Goal: Task Accomplishment & Management: Complete application form

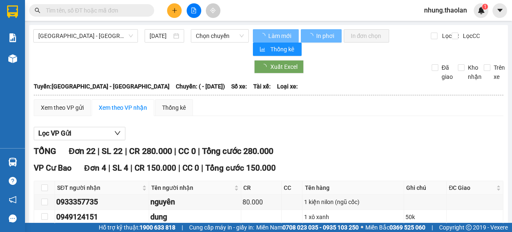
type input "[DATE]"
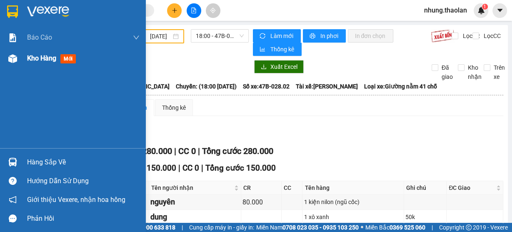
click at [37, 57] on span "Kho hàng" at bounding box center [41, 58] width 29 height 8
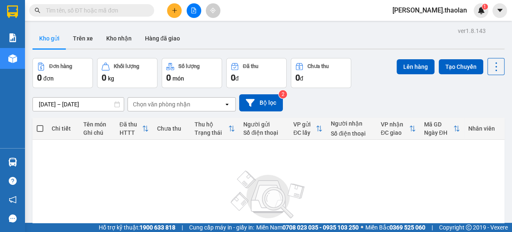
click at [195, 9] on icon "file-add" at bounding box center [194, 10] width 6 height 6
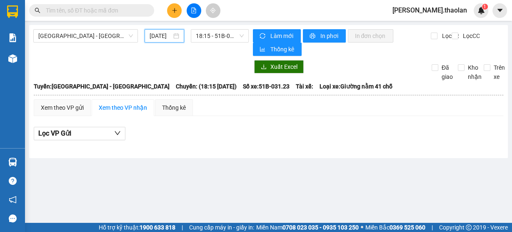
click at [161, 38] on input "13/09/2025" at bounding box center [161, 35] width 22 height 9
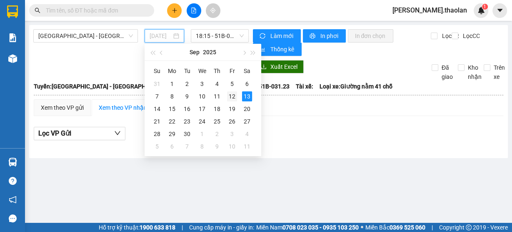
click at [232, 100] on div "12" at bounding box center [232, 96] width 10 height 10
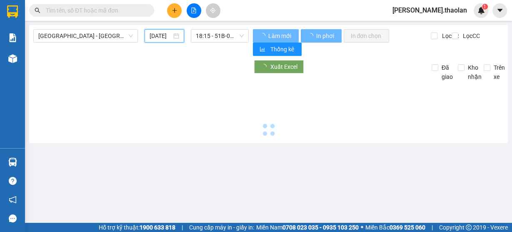
type input "[DATE]"
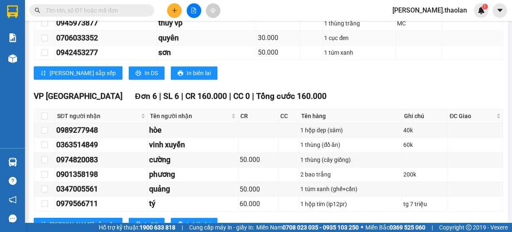
scroll to position [367, 0]
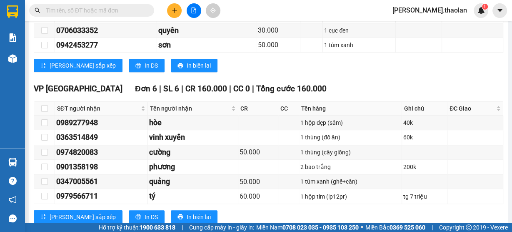
click at [432, 77] on div "TỔNG Đơn 39 | SL 39 | CR 670.000 | CC 0 | Tổng cước 670.000 Giao dọc đường Đơn …" at bounding box center [268, 230] width 469 height 905
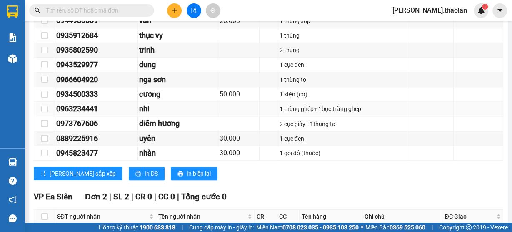
scroll to position [831, 0]
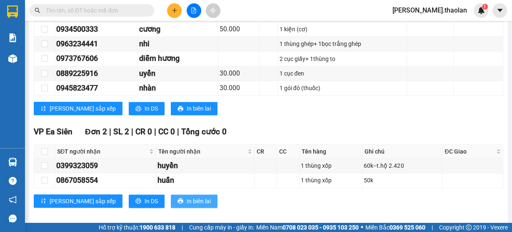
click at [171, 194] on button "In biên lai" at bounding box center [194, 200] width 47 height 13
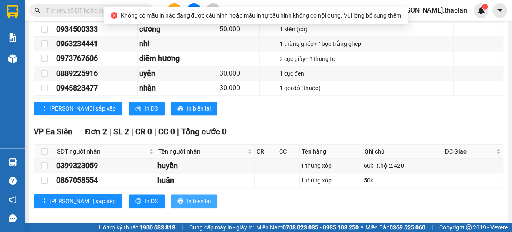
click at [187, 196] on span "In biên lai" at bounding box center [199, 200] width 24 height 9
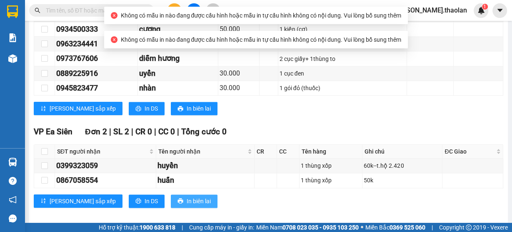
click at [187, 196] on span "In biên lai" at bounding box center [199, 200] width 24 height 9
click at [145, 196] on span "In DS" at bounding box center [151, 200] width 13 height 9
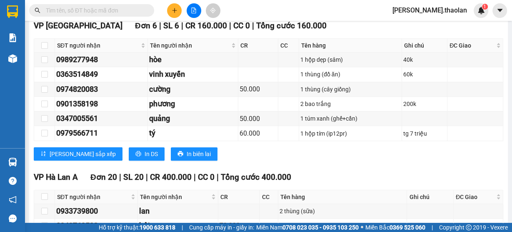
scroll to position [398, 0]
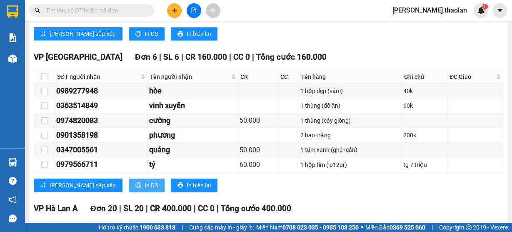
click at [129, 186] on button "In DS" at bounding box center [147, 184] width 36 height 13
click at [113, 9] on input "text" at bounding box center [95, 10] width 98 height 9
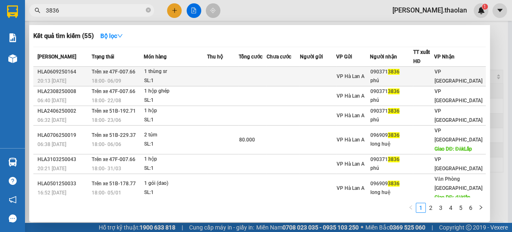
type input "3836"
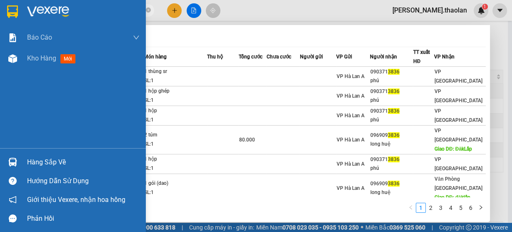
click at [33, 57] on span "Kho hàng" at bounding box center [41, 58] width 29 height 8
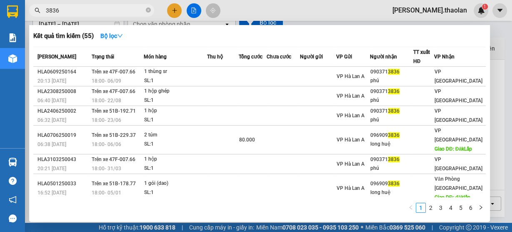
scroll to position [81, 0]
click at [150, 12] on icon "close-circle" at bounding box center [148, 9] width 5 height 5
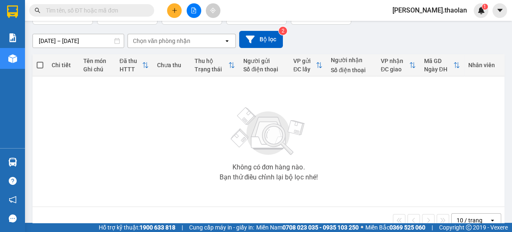
scroll to position [0, 0]
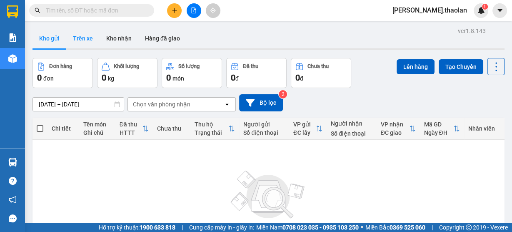
click at [80, 37] on button "Trên xe" at bounding box center [82, 38] width 33 height 20
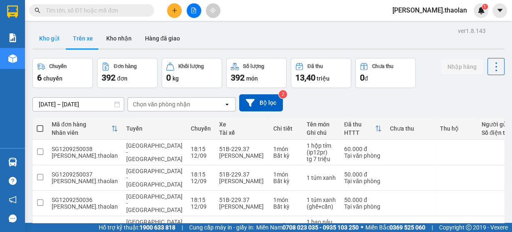
click at [45, 39] on button "Kho gửi" at bounding box center [49, 38] width 34 height 20
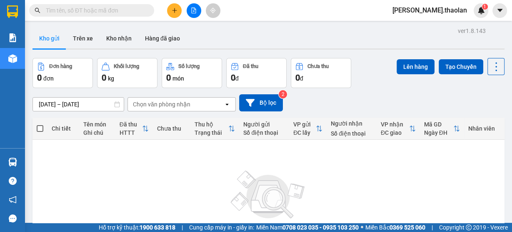
click at [438, 12] on span "nhung.thaolan" at bounding box center [430, 10] width 88 height 10
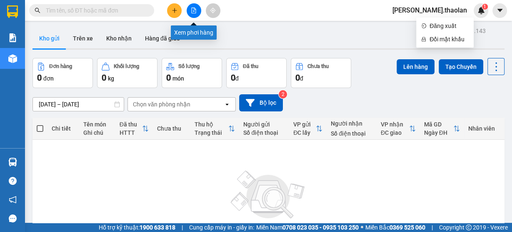
click at [197, 10] on button at bounding box center [194, 10] width 15 height 15
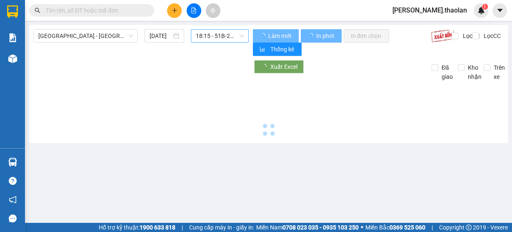
type input "13/09/2025"
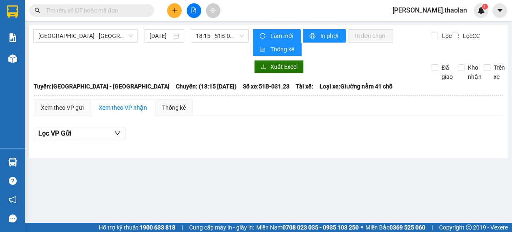
click at [95, 11] on input "text" at bounding box center [95, 10] width 98 height 9
type input "35"
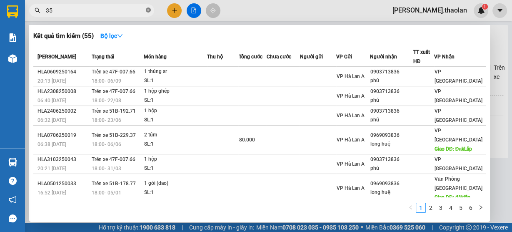
click at [148, 10] on icon "close-circle" at bounding box center [148, 9] width 5 height 5
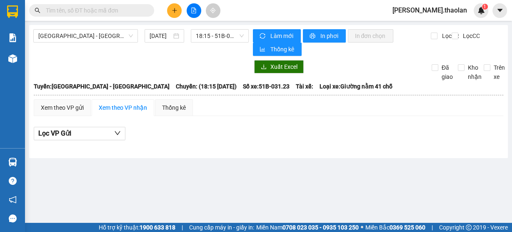
click at [128, 12] on input "text" at bounding box center [95, 10] width 98 height 9
click at [175, 11] on icon "plus" at bounding box center [175, 10] width 6 height 6
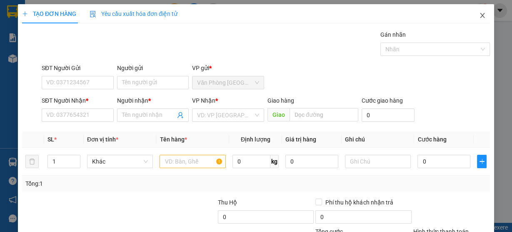
click at [486, 15] on span "Close" at bounding box center [482, 15] width 23 height 23
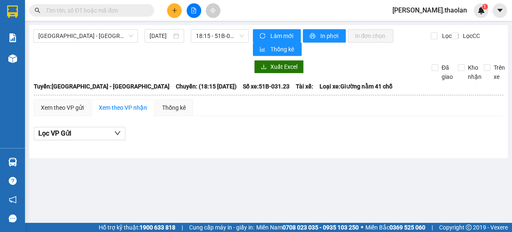
click at [150, 10] on span at bounding box center [148, 10] width 5 height 9
click at [129, 9] on input "text" at bounding box center [95, 10] width 98 height 9
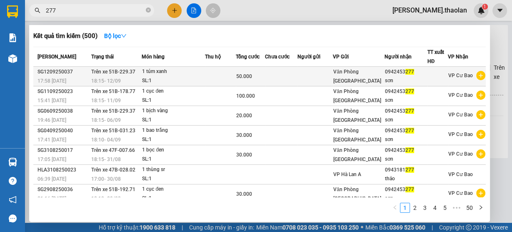
type input "277"
click at [257, 79] on div "50.000" at bounding box center [250, 76] width 28 height 9
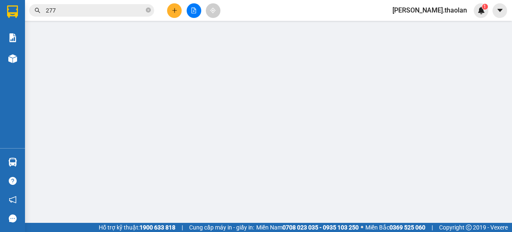
type input "0942453277"
type input "sơn"
type input "50.000"
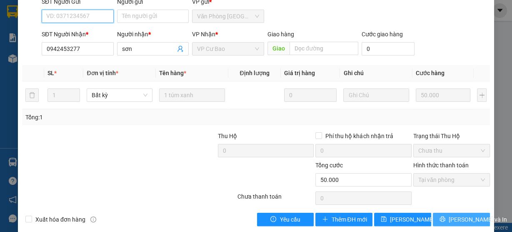
scroll to position [98, 0]
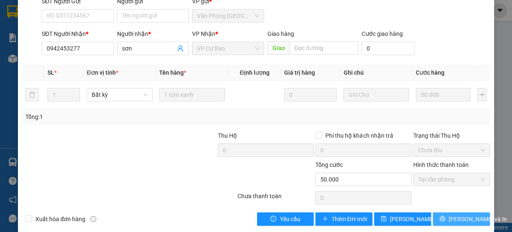
click at [437, 212] on button "Lưu và In" at bounding box center [461, 218] width 57 height 13
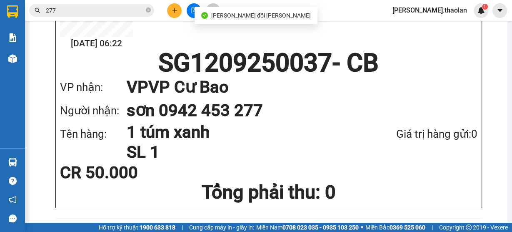
scroll to position [133, 0]
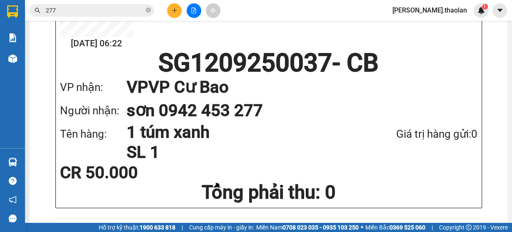
click at [446, 12] on span "nhung.thaolan" at bounding box center [430, 10] width 88 height 10
click at [443, 22] on span "Đăng xuất" at bounding box center [448, 25] width 39 height 9
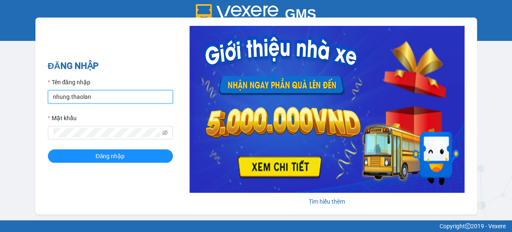
click at [98, 101] on input "nhung.thaolan" at bounding box center [110, 96] width 125 height 13
type input "y.thaolan"
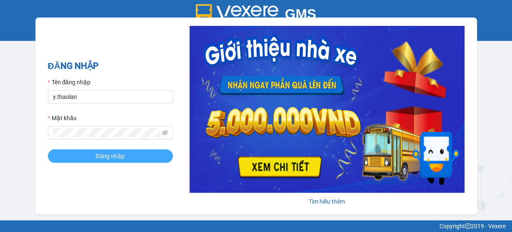
click at [118, 155] on span "Đăng nhập" at bounding box center [110, 155] width 29 height 9
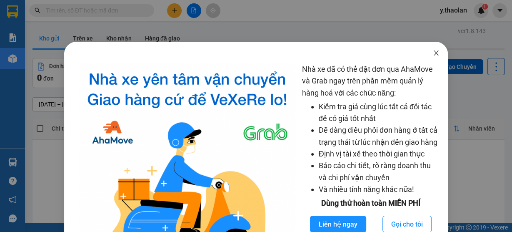
click at [437, 52] on span "Close" at bounding box center [435, 53] width 23 height 23
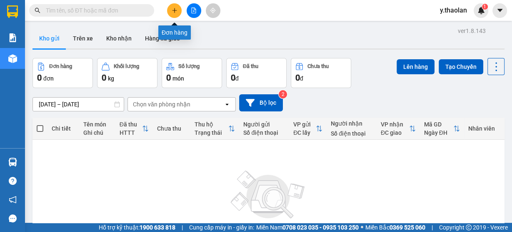
click at [178, 11] on button at bounding box center [174, 10] width 15 height 15
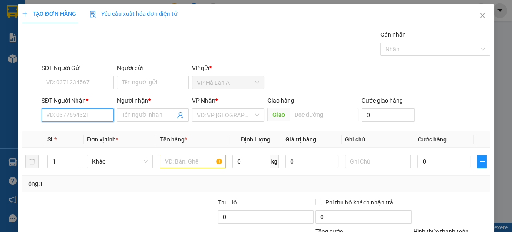
click at [70, 111] on input "SĐT Người Nhận *" at bounding box center [78, 114] width 72 height 13
type input "0848084086"
click at [79, 130] on div "0848084086 - bình" at bounding box center [76, 131] width 61 height 9
type input "bình"
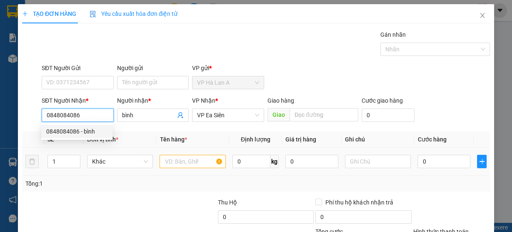
type input "0848084086"
click at [203, 162] on input "text" at bounding box center [193, 161] width 66 height 13
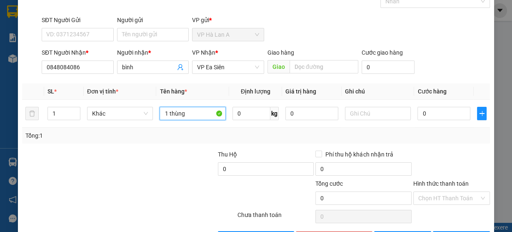
scroll to position [75, 0]
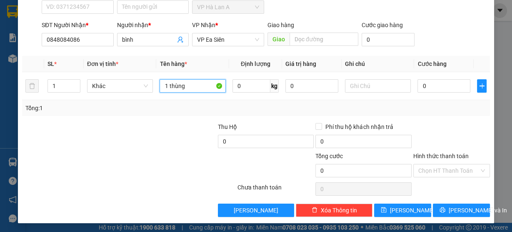
type input "1 thùng"
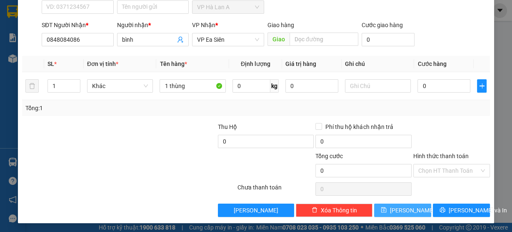
click at [397, 207] on button "Lưu" at bounding box center [402, 209] width 57 height 13
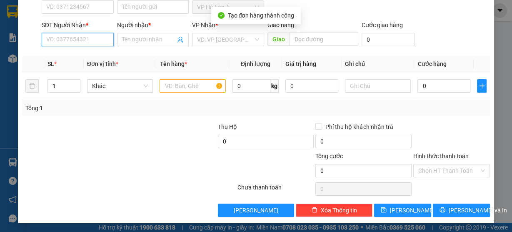
click at [65, 38] on input "SĐT Người Nhận *" at bounding box center [78, 39] width 72 height 13
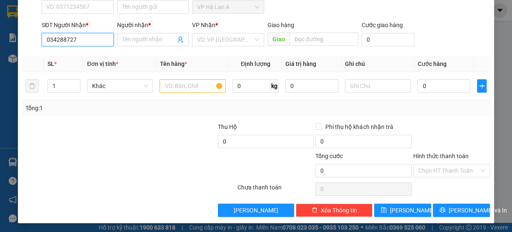
type input "0342887279"
click at [63, 61] on div "0342887279 - đăng" at bounding box center [76, 55] width 71 height 13
type input "đăng"
type input "BigC-BD"
type input "0342887279"
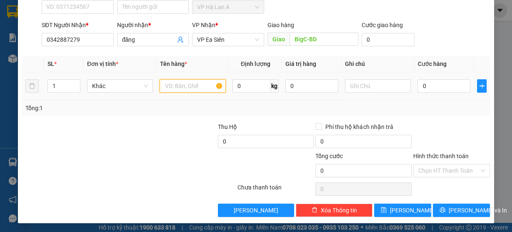
click at [176, 82] on input "text" at bounding box center [193, 85] width 66 height 13
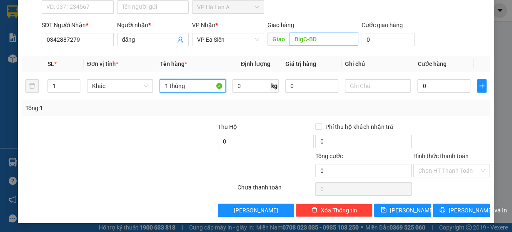
type input "1 thùng"
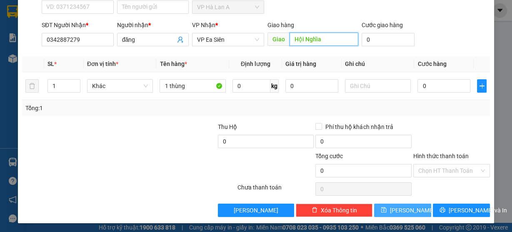
type input "Hội Nghĩa"
drag, startPoint x: 397, startPoint y: 203, endPoint x: 387, endPoint y: 197, distance: 11.1
click at [396, 203] on button "Lưu" at bounding box center [402, 209] width 57 height 13
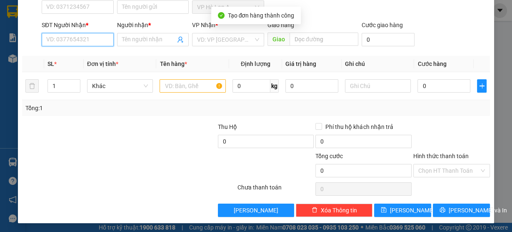
click at [69, 39] on input "SĐT Người Nhận *" at bounding box center [78, 39] width 72 height 13
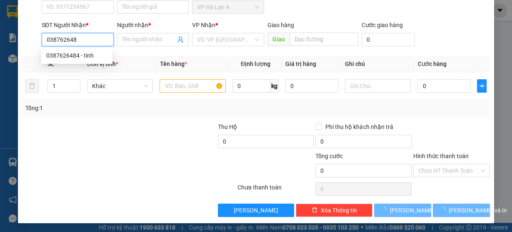
type input "0387626484"
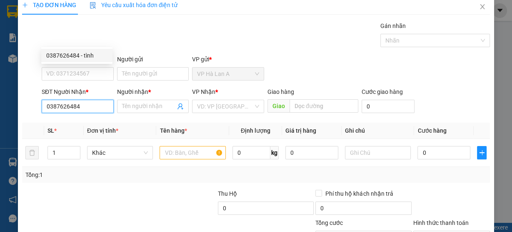
click at [70, 54] on div "0387626484 - tình" at bounding box center [76, 55] width 61 height 9
type input "tình"
type input "CCBD"
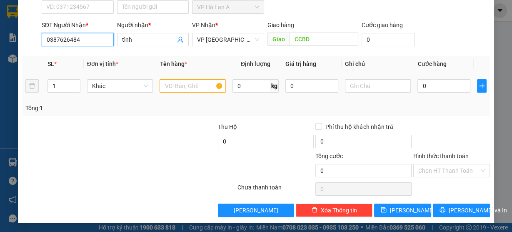
type input "0387626484"
click at [161, 80] on input "text" at bounding box center [193, 85] width 66 height 13
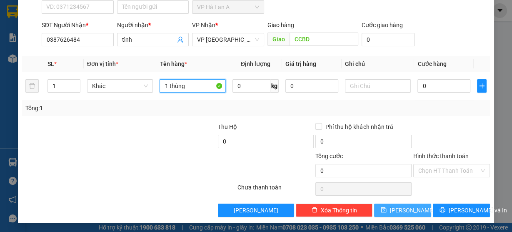
type input "1 thùng"
drag, startPoint x: 399, startPoint y: 206, endPoint x: 396, endPoint y: 194, distance: 12.5
click at [399, 206] on span "Lưu" at bounding box center [412, 209] width 45 height 9
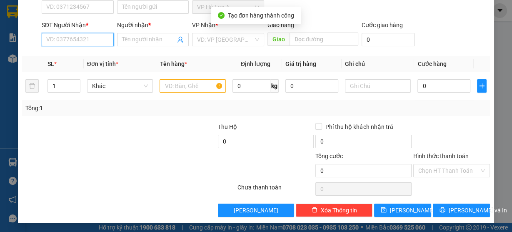
click at [80, 39] on input "SĐT Người Nhận *" at bounding box center [78, 39] width 72 height 13
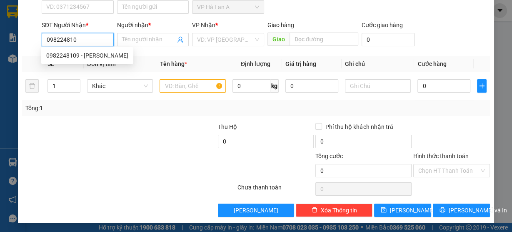
type input "0982248109"
drag, startPoint x: 89, startPoint y: 56, endPoint x: 98, endPoint y: 59, distance: 9.8
click at [90, 56] on div "0982248109 - ngọc" at bounding box center [87, 55] width 82 height 9
type input "ngọc"
type input "SPKT"
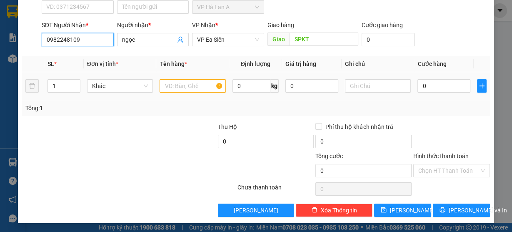
type input "0982248109"
click at [197, 86] on input "text" at bounding box center [193, 85] width 66 height 13
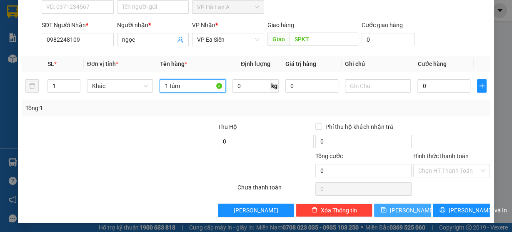
type input "1 túm"
click at [424, 206] on button "Lưu" at bounding box center [402, 209] width 57 height 13
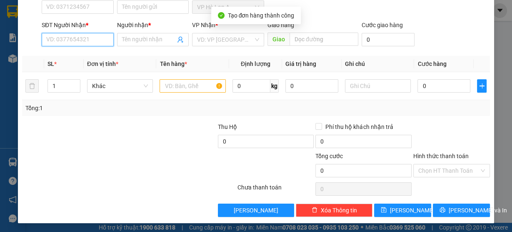
click at [75, 39] on input "SĐT Người Nhận *" at bounding box center [78, 39] width 72 height 13
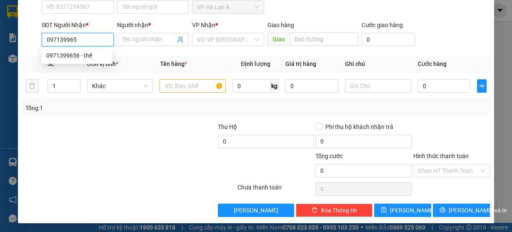
type input "0971399656"
click at [79, 55] on div "0971399656 - thế" at bounding box center [76, 55] width 61 height 9
type input "thế"
type input "Ngã 4 Ga"
type input "0971399656"
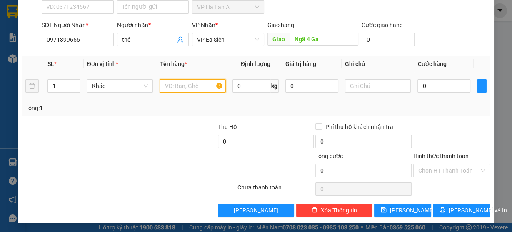
click at [178, 86] on input "text" at bounding box center [193, 85] width 66 height 13
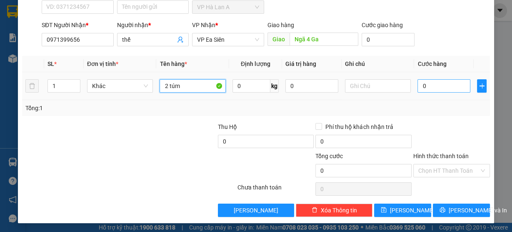
type input "2 túm"
click at [433, 86] on input "0" at bounding box center [443, 85] width 53 height 13
type input "1"
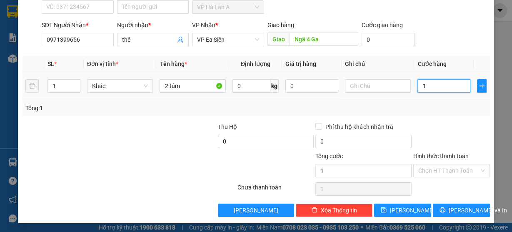
type input "10"
type input "100"
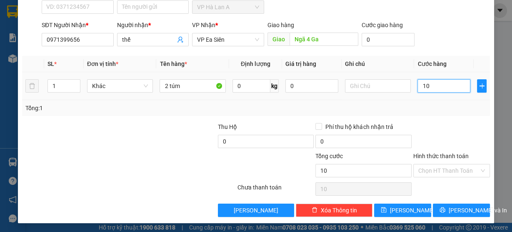
type input "100"
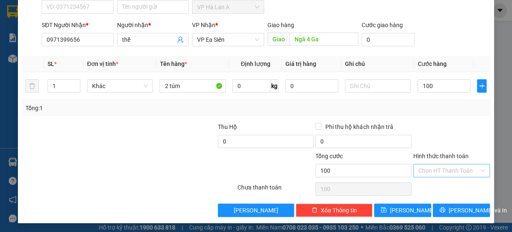
type input "100.000"
click at [435, 173] on input "Hình thức thanh toán" at bounding box center [448, 170] width 61 height 12
click at [429, 190] on div "Tại văn phòng" at bounding box center [447, 185] width 76 height 13
type input "0"
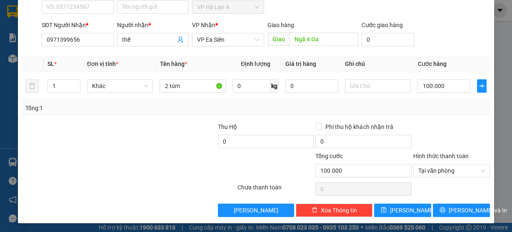
click at [396, 215] on div "TẠO ĐƠN HÀNG Yêu cầu xuất hóa đơn điện tử Transit Pickup Surcharge Ids Transit …" at bounding box center [256, 76] width 476 height 294
click at [398, 208] on span "Lưu" at bounding box center [412, 209] width 45 height 9
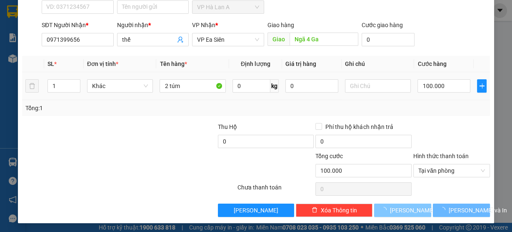
type input "0"
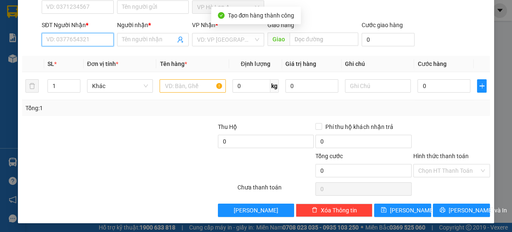
click at [87, 41] on input "SĐT Người Nhận *" at bounding box center [78, 39] width 72 height 13
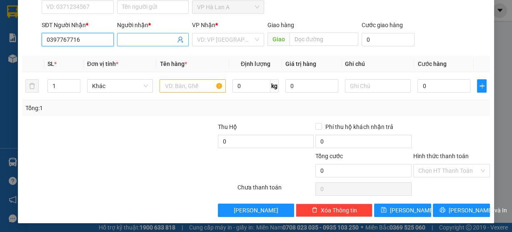
type input "0397767716"
click at [141, 39] on input "Người nhận *" at bounding box center [149, 39] width 54 height 9
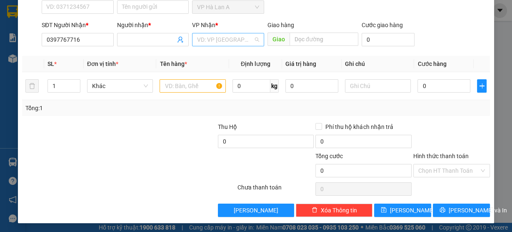
click at [225, 40] on input "search" at bounding box center [225, 39] width 56 height 12
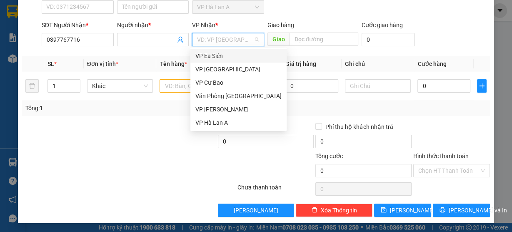
click at [223, 57] on div "VP Ea Siên" at bounding box center [238, 55] width 86 height 9
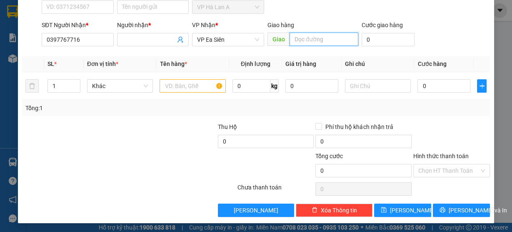
click at [313, 40] on input "text" at bounding box center [324, 38] width 69 height 13
drag, startPoint x: 315, startPoint y: 40, endPoint x: 332, endPoint y: 40, distance: 17.9
click at [332, 40] on input "Suối Giuwax" at bounding box center [324, 38] width 69 height 13
drag, startPoint x: 306, startPoint y: 39, endPoint x: 340, endPoint y: 40, distance: 34.2
click at [340, 40] on input "Suối Giuwax" at bounding box center [324, 38] width 69 height 13
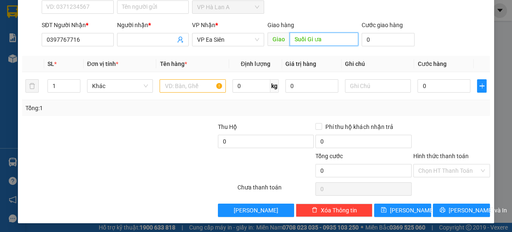
click at [313, 40] on input "Suối Gi ưa" at bounding box center [324, 38] width 69 height 13
click at [318, 41] on input "Suối Giưa" at bounding box center [324, 38] width 69 height 13
click at [311, 41] on input "Suối Gi ữa" at bounding box center [324, 38] width 69 height 13
type input "Suối Giữa"
click at [177, 86] on input "text" at bounding box center [193, 85] width 66 height 13
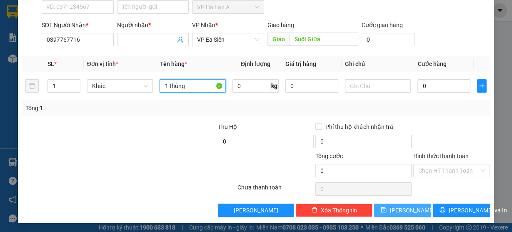
type input "1 thùng"
click at [387, 210] on icon "save" at bounding box center [384, 210] width 6 height 6
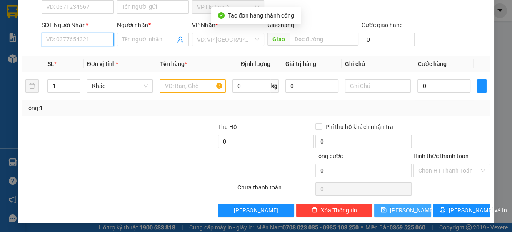
click at [83, 40] on input "SĐT Người Nhận *" at bounding box center [78, 39] width 72 height 13
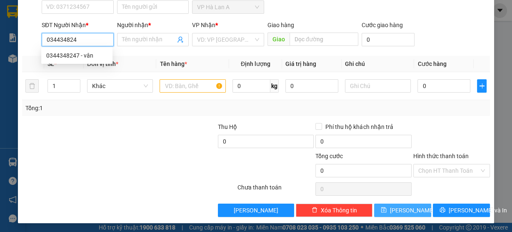
type input "0344348247"
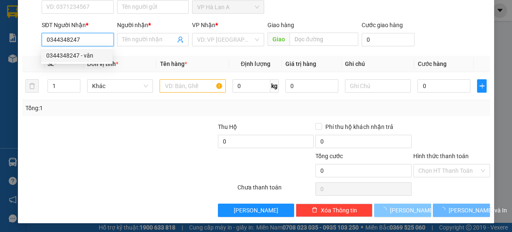
click at [87, 59] on div "0344348247 - vân" at bounding box center [76, 55] width 61 height 9
type input "vân"
type input "CVTTH"
type input "0344348247"
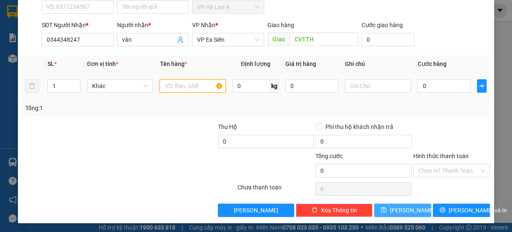
click at [172, 87] on input "text" at bounding box center [193, 85] width 66 height 13
type input "1 thùng"
click at [401, 215] on button "Lưu" at bounding box center [402, 209] width 57 height 13
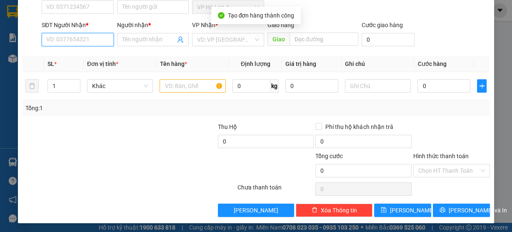
click at [74, 42] on input "SĐT Người Nhận *" at bounding box center [78, 39] width 72 height 13
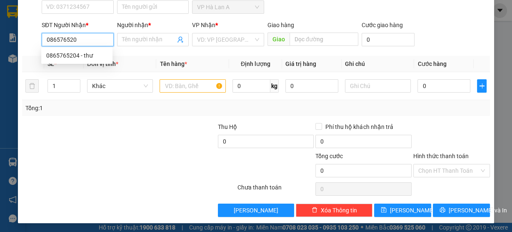
type input "0865765204"
click at [75, 54] on div "0865765204 - thư" at bounding box center [76, 55] width 61 height 9
type input "thư"
type input "0865765204"
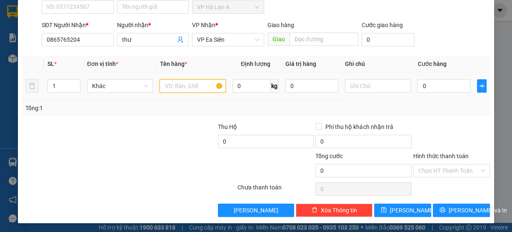
click at [177, 87] on input "text" at bounding box center [193, 85] width 66 height 13
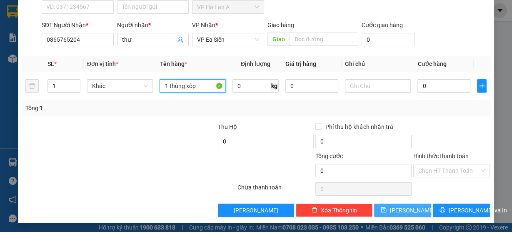
type input "1 thùng xốp"
click at [399, 211] on span "Lưu" at bounding box center [412, 209] width 45 height 9
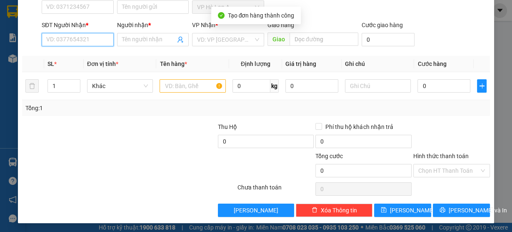
click at [52, 42] on input "SĐT Người Nhận *" at bounding box center [78, 39] width 72 height 13
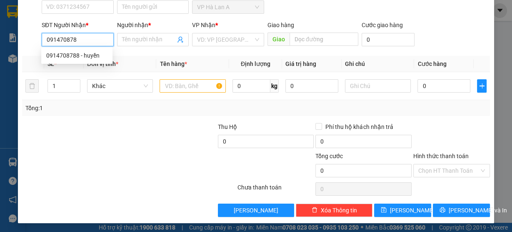
type input "0914708788"
click at [62, 54] on div "0914708788 - huyền" at bounding box center [76, 55] width 61 height 9
type input "huyền"
type input "0914708788"
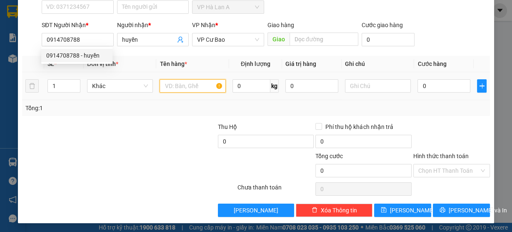
click at [174, 80] on input "text" at bounding box center [193, 85] width 66 height 13
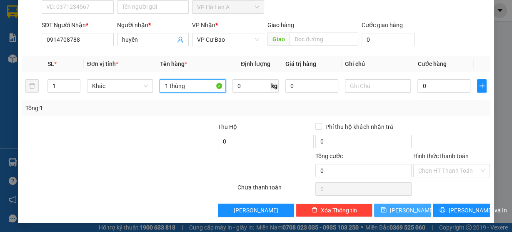
type input "1 thùng"
click at [407, 205] on span "Lưu" at bounding box center [412, 209] width 45 height 9
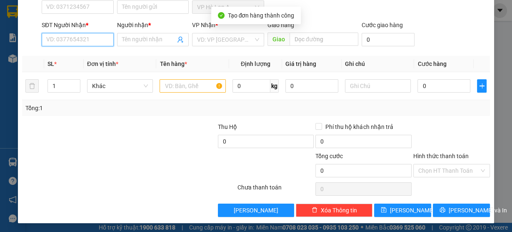
click at [86, 40] on input "SĐT Người Nhận *" at bounding box center [78, 39] width 72 height 13
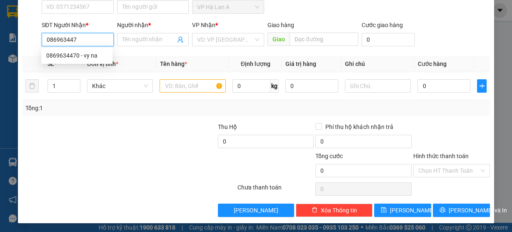
type input "0869634470"
click at [89, 52] on div "0869634470 - vy na" at bounding box center [76, 55] width 61 height 9
type input "vy na"
type input "0869634470"
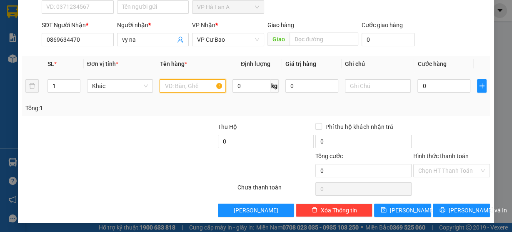
click at [184, 84] on input "text" at bounding box center [193, 85] width 66 height 13
type input "1 thùng"
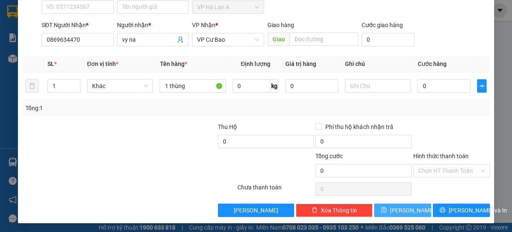
drag, startPoint x: 414, startPoint y: 208, endPoint x: 422, endPoint y: 192, distance: 17.7
click at [414, 208] on button "Lưu" at bounding box center [402, 209] width 57 height 13
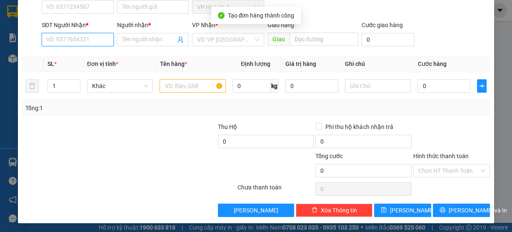
click at [90, 40] on input "SĐT Người Nhận *" at bounding box center [78, 39] width 72 height 13
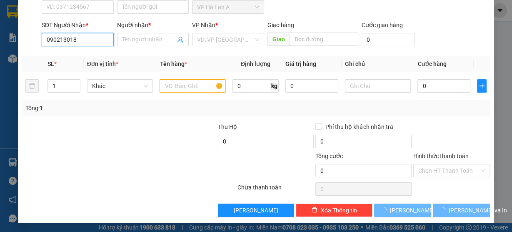
type input "0902130182"
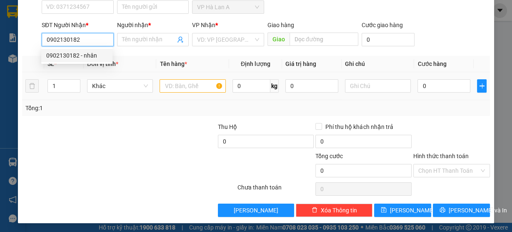
drag, startPoint x: 97, startPoint y: 52, endPoint x: 179, endPoint y: 85, distance: 89.0
click at [97, 52] on div "0902130182 - nhân" at bounding box center [76, 55] width 61 height 9
type input "nhân"
type input "0902130182"
click at [184, 87] on input "text" at bounding box center [193, 85] width 66 height 13
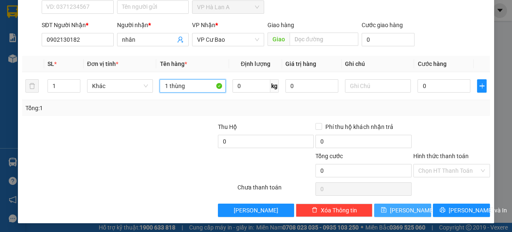
type input "1 thùng"
drag, startPoint x: 404, startPoint y: 206, endPoint x: 399, endPoint y: 200, distance: 8.3
click at [404, 206] on span "Lưu" at bounding box center [412, 209] width 45 height 9
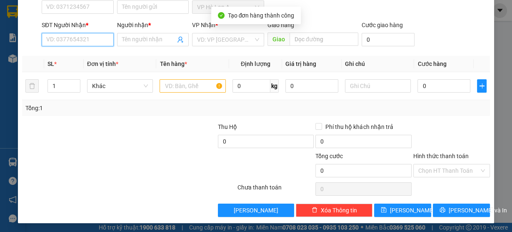
click at [92, 37] on input "SĐT Người Nhận *" at bounding box center [78, 39] width 72 height 13
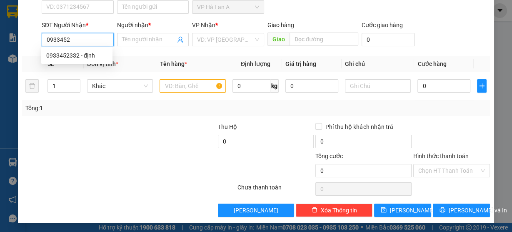
scroll to position [0, 0]
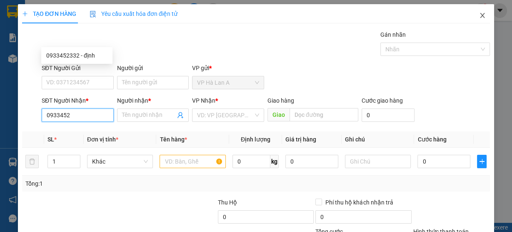
type input "0933452"
click at [473, 16] on span "Close" at bounding box center [482, 15] width 23 height 23
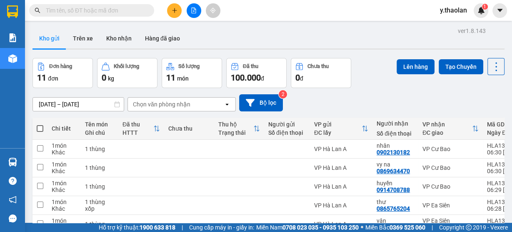
click at [69, 9] on input "text" at bounding box center [95, 10] width 98 height 9
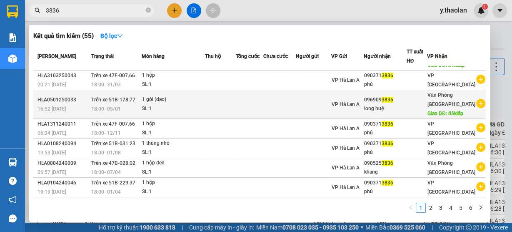
scroll to position [94, 0]
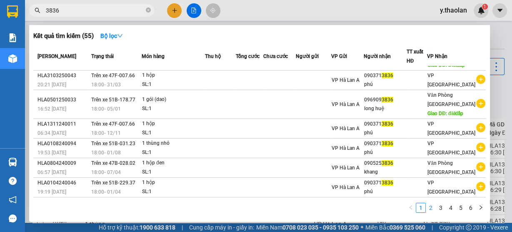
click at [430, 208] on link "2" at bounding box center [430, 207] width 9 height 9
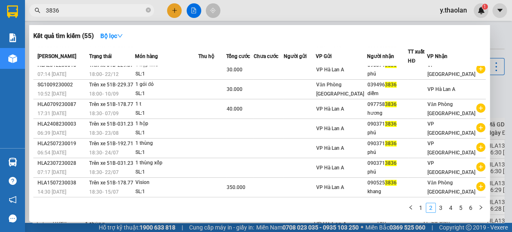
scroll to position [66, 0]
click at [420, 210] on link "1" at bounding box center [420, 207] width 9 height 9
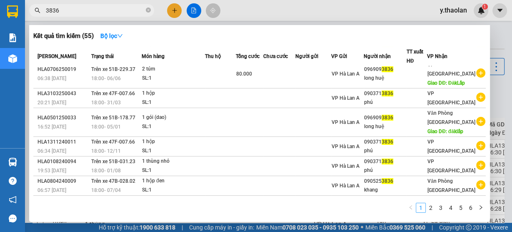
scroll to position [94, 0]
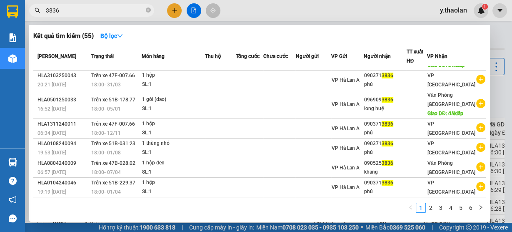
click at [46, 10] on input "3836" at bounding box center [95, 10] width 98 height 9
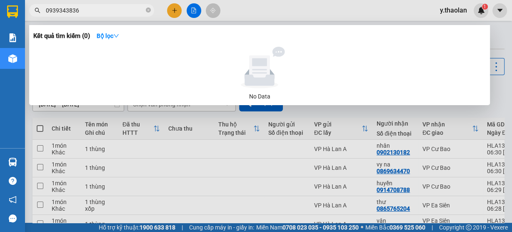
click at [55, 9] on input "0939343836" at bounding box center [95, 10] width 98 height 9
drag, startPoint x: 58, startPoint y: 10, endPoint x: 0, endPoint y: 10, distance: 58.3
click at [0, 10] on section "Kết quả tìm kiếm ( 0 ) Bộ lọc No Data 0929343836 y.thaolan 1 Báo cáo Báo cáo dò…" at bounding box center [256, 116] width 512 height 232
click at [48, 11] on input "343836" at bounding box center [95, 10] width 98 height 9
type input "43836"
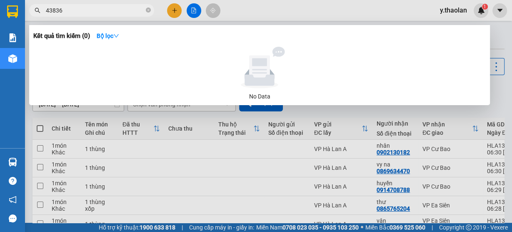
drag, startPoint x: 149, startPoint y: 10, endPoint x: 82, endPoint y: 12, distance: 66.3
click at [149, 10] on icon "close-circle" at bounding box center [148, 9] width 5 height 5
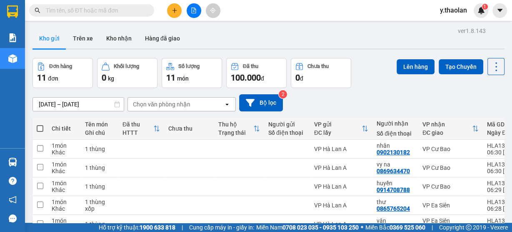
click at [81, 12] on input "text" at bounding box center [95, 10] width 98 height 9
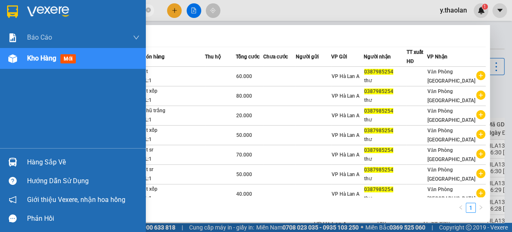
drag, startPoint x: 91, startPoint y: 12, endPoint x: 8, endPoint y: 17, distance: 83.0
click at [8, 17] on section "Kết quả tìm kiếm ( 9 ) Bộ lọc Mã ĐH Trạng thái Món hàng Thu hộ Tổng cước Chưa c…" at bounding box center [256, 116] width 512 height 232
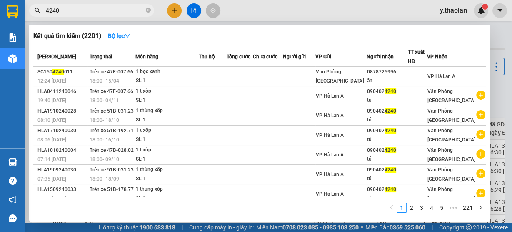
click at [46, 10] on input "4240" at bounding box center [95, 10] width 98 height 9
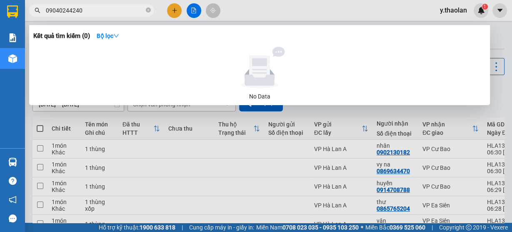
click at [70, 12] on input "09040244240" at bounding box center [95, 10] width 98 height 9
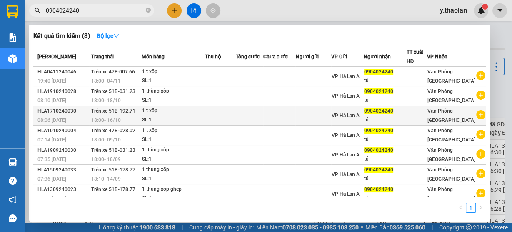
scroll to position [0, 0]
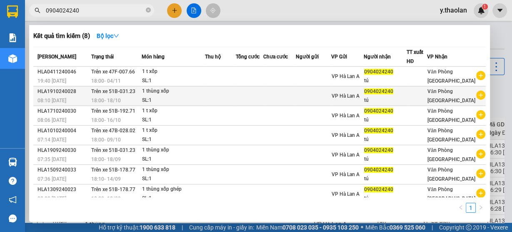
type input "0904024240"
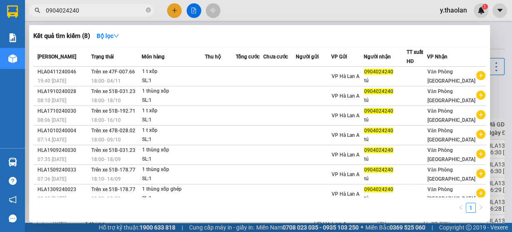
click at [148, 12] on icon "close-circle" at bounding box center [148, 9] width 5 height 5
